Goal: Task Accomplishment & Management: Manage account settings

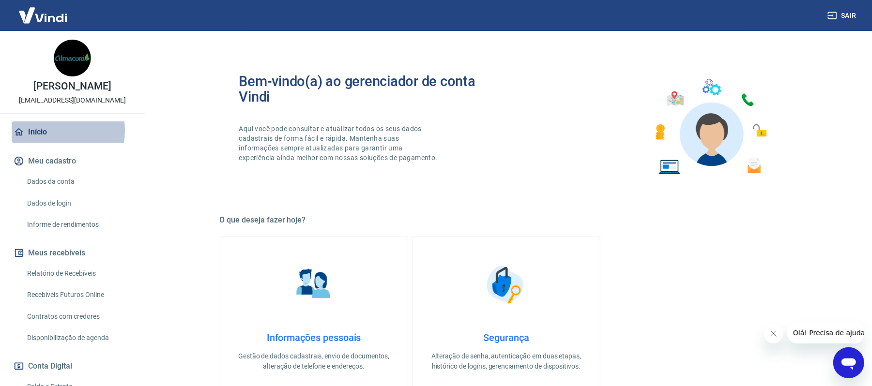
click at [42, 131] on link "Início" at bounding box center [73, 132] width 122 height 21
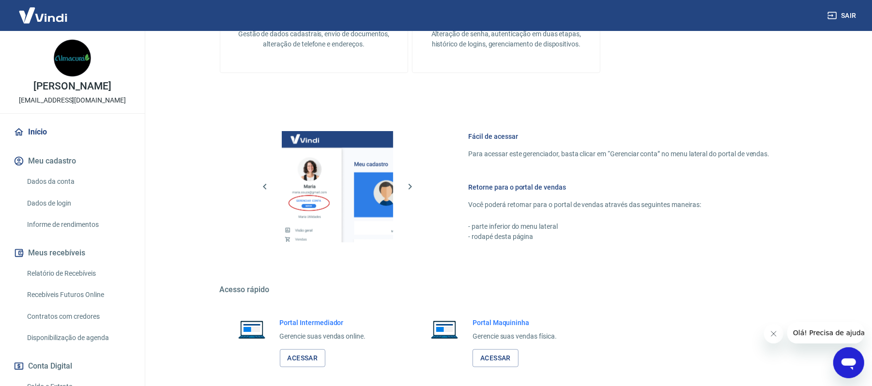
scroll to position [369, 0]
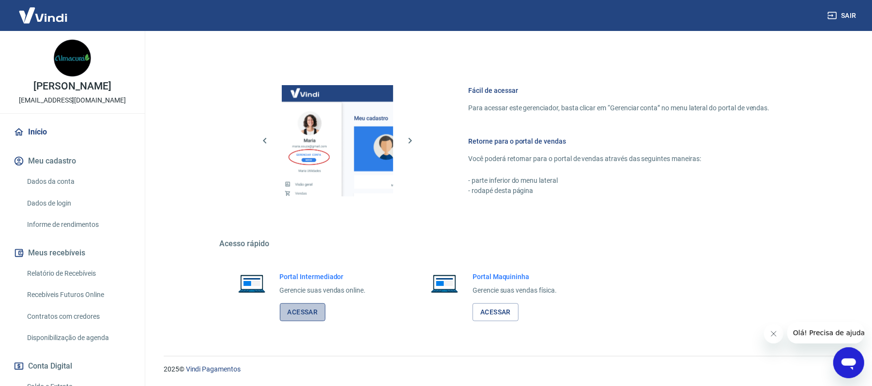
click at [301, 308] on link "Acessar" at bounding box center [303, 313] width 46 height 18
click at [297, 310] on link "Acessar" at bounding box center [303, 313] width 46 height 18
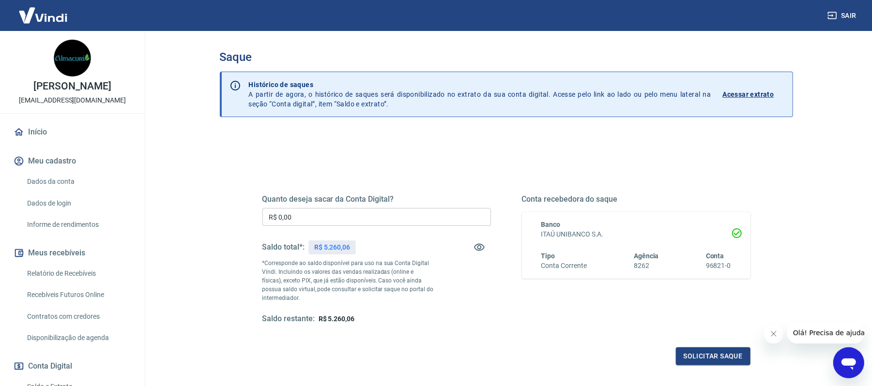
click at [402, 210] on input "R$ 0,00" at bounding box center [376, 217] width 229 height 18
click at [411, 247] on div "Saldo total*: R$ 5.260,06" at bounding box center [376, 247] width 229 height 23
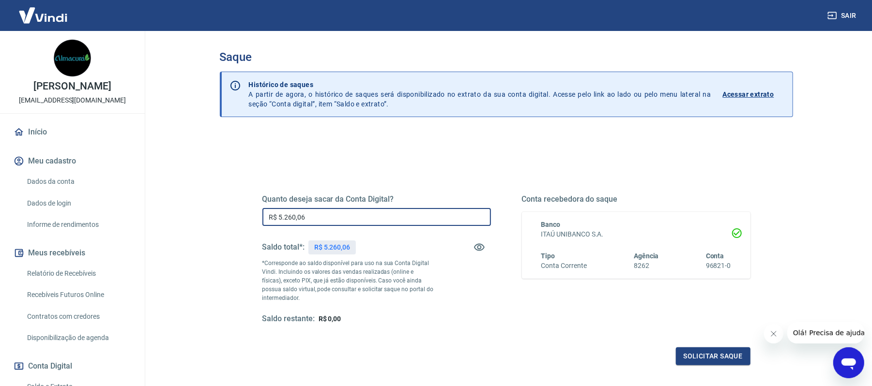
drag, startPoint x: 400, startPoint y: 219, endPoint x: 142, endPoint y: 200, distance: 258.4
click at [142, 200] on div "Sair cesar augusto souto adm@almacura.com.br Início Meu cadastro Dados da conta…" at bounding box center [436, 193] width 872 height 386
click at [392, 212] on input "R$ 0,00" at bounding box center [376, 217] width 229 height 18
type input "R$ 5.260,06"
click at [717, 345] on div "Quanto deseja sacar da Conta Digital? R$ 5.260,06 ​ Saldo total*: R$ 5.260,06 *…" at bounding box center [506, 268] width 488 height 194
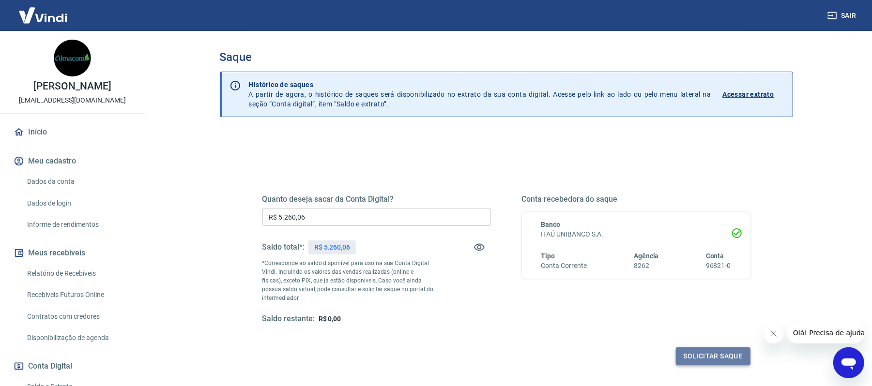
click at [714, 355] on button "Solicitar saque" at bounding box center [713, 357] width 75 height 18
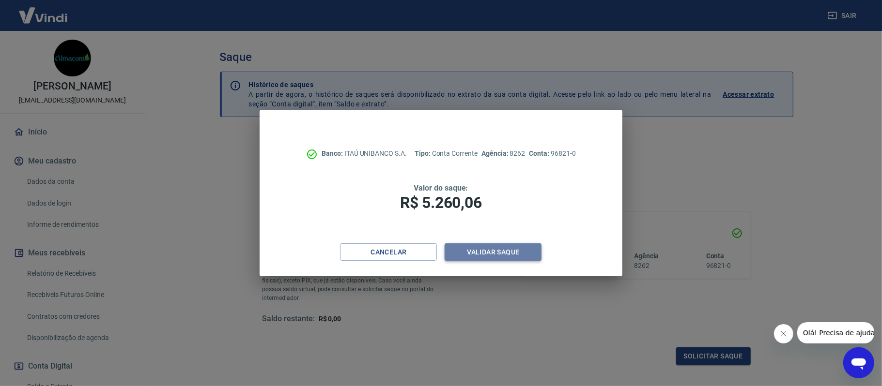
click at [497, 247] on button "Validar saque" at bounding box center [493, 253] width 97 height 18
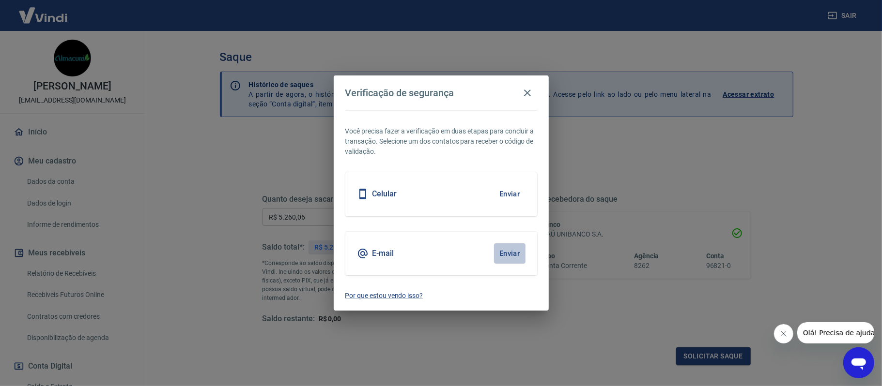
click at [506, 249] on button "Enviar" at bounding box center [509, 254] width 31 height 20
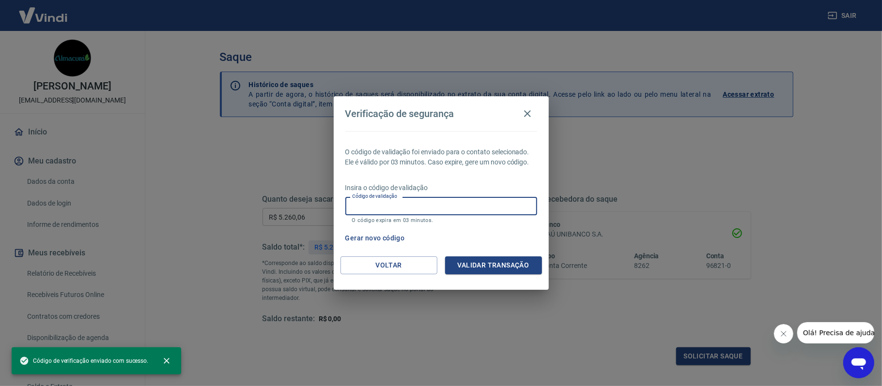
click at [489, 202] on input "Código de validação" at bounding box center [441, 206] width 192 height 18
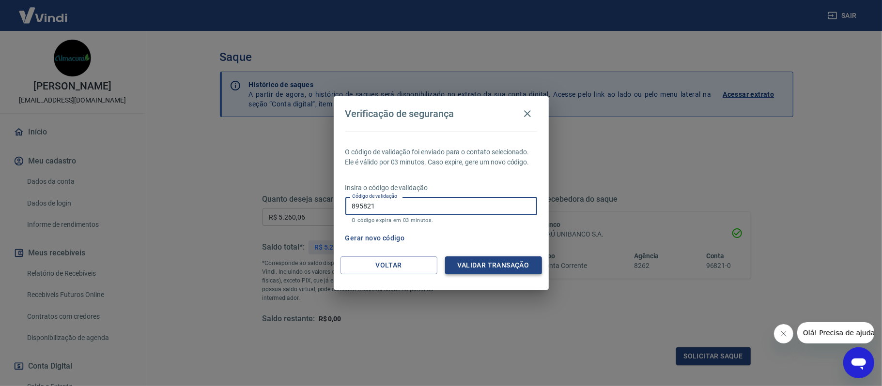
type input "895821"
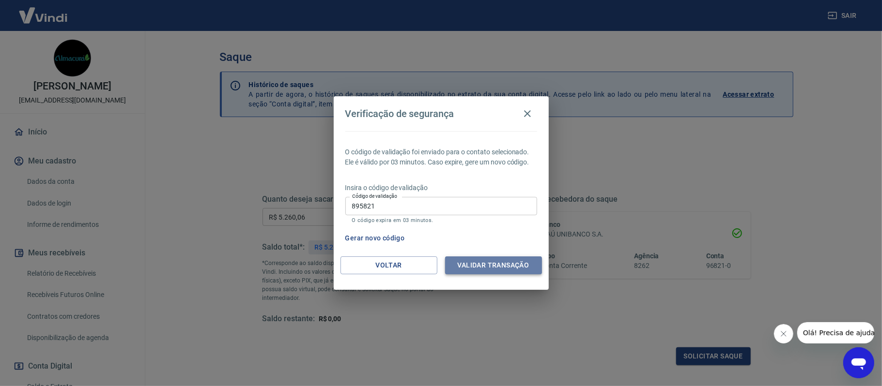
click at [502, 268] on button "Validar transação" at bounding box center [493, 266] width 97 height 18
